Goal: Task Accomplishment & Management: Manage account settings

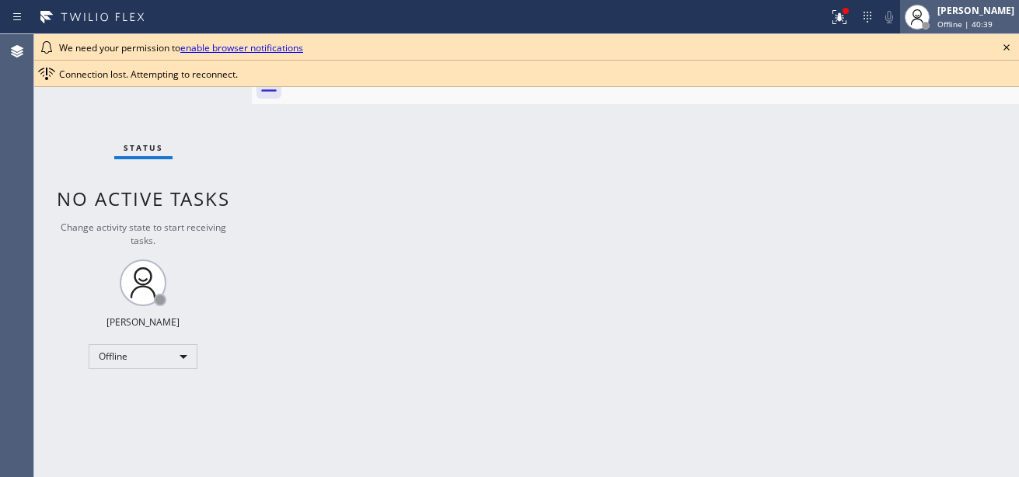
click at [965, 30] on div "[PERSON_NAME] Offline | 40:39" at bounding box center [976, 16] width 85 height 27
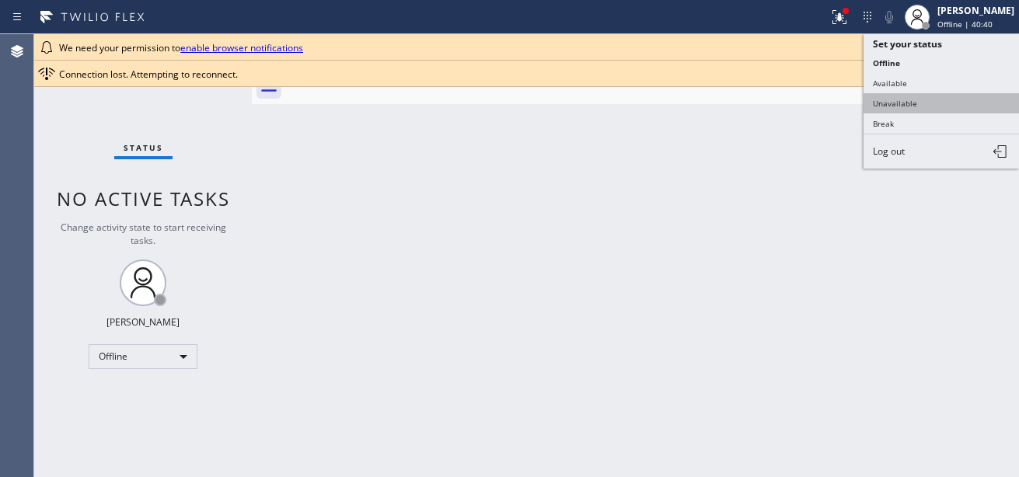
click at [881, 96] on button "Unavailable" at bounding box center [941, 103] width 155 height 20
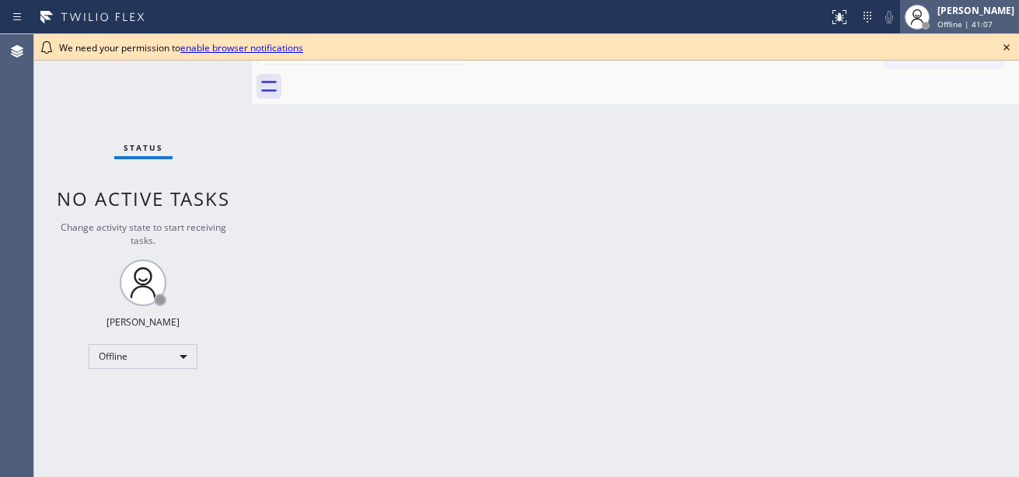
click at [944, 14] on div "[PERSON_NAME]" at bounding box center [975, 10] width 77 height 13
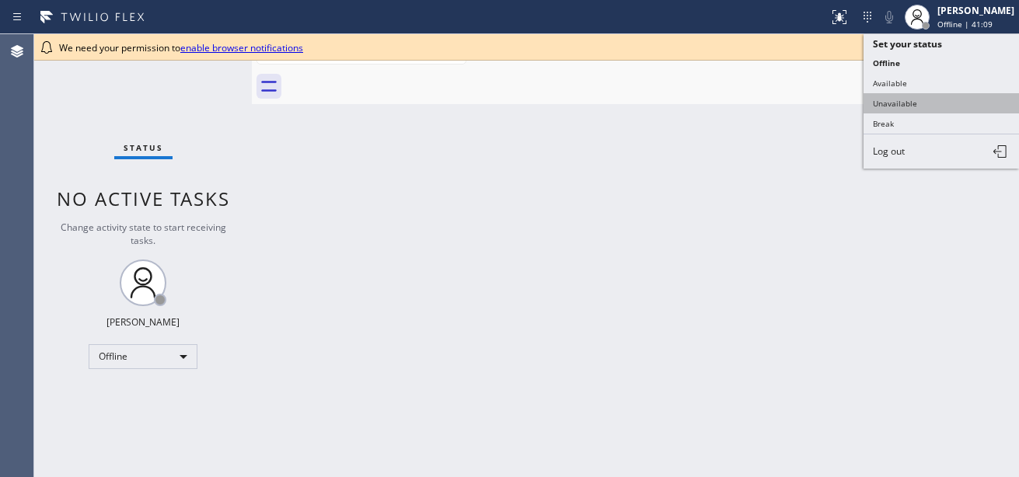
click at [918, 103] on button "Unavailable" at bounding box center [941, 103] width 155 height 20
